Goal: Find specific page/section: Find specific page/section

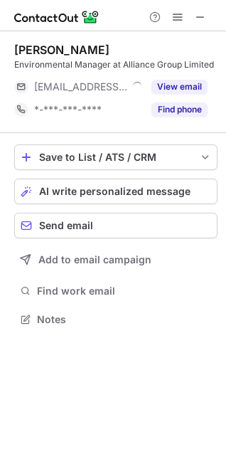
scroll to position [310, 226]
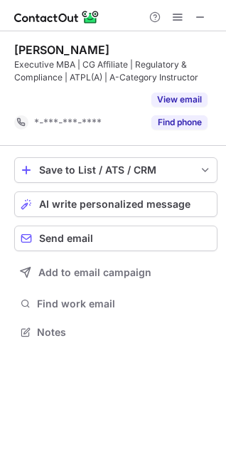
scroll to position [300, 226]
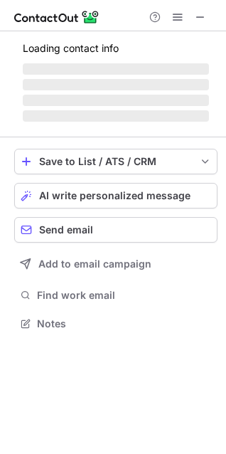
scroll to position [310, 226]
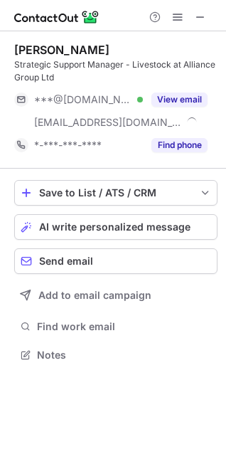
scroll to position [345, 226]
